Goal: Find specific page/section: Find specific page/section

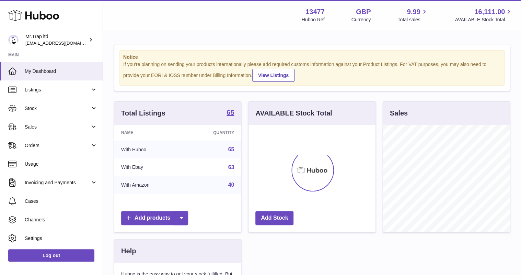
scroll to position [107, 127]
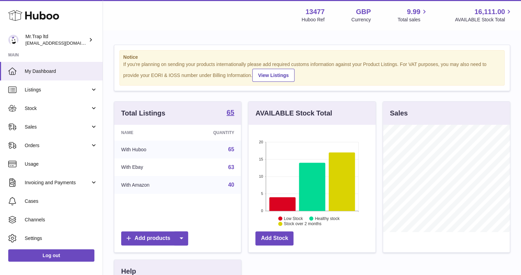
click at [32, 125] on span "Sales" at bounding box center [58, 127] width 66 height 7
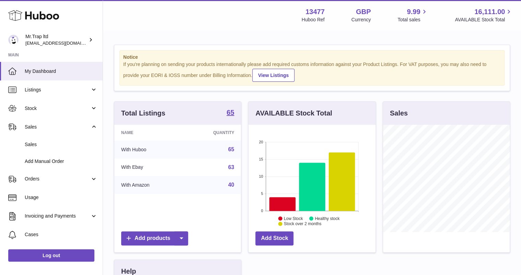
click at [34, 140] on link "Sales" at bounding box center [51, 144] width 103 height 17
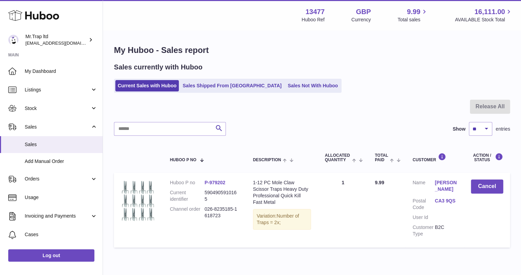
click at [285, 85] on link "Sales Not With Huboo" at bounding box center [312, 85] width 55 height 11
